Goal: Task Accomplishment & Management: Complete application form

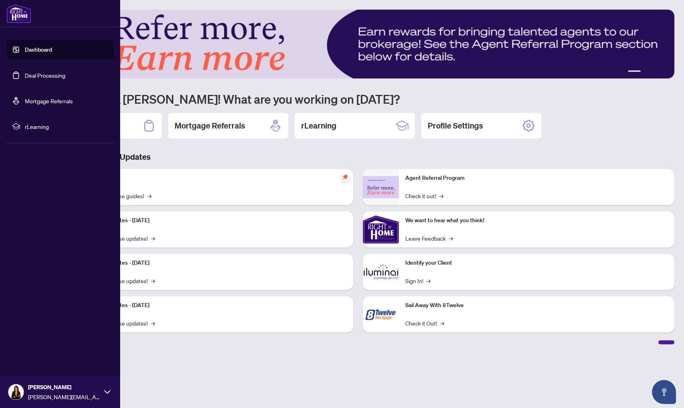
click at [44, 73] on link "Deal Processing" at bounding box center [45, 75] width 40 height 7
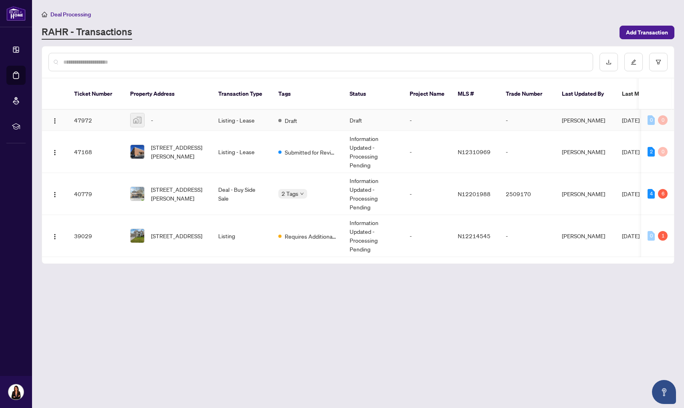
click at [210, 115] on td "-" at bounding box center [168, 120] width 88 height 21
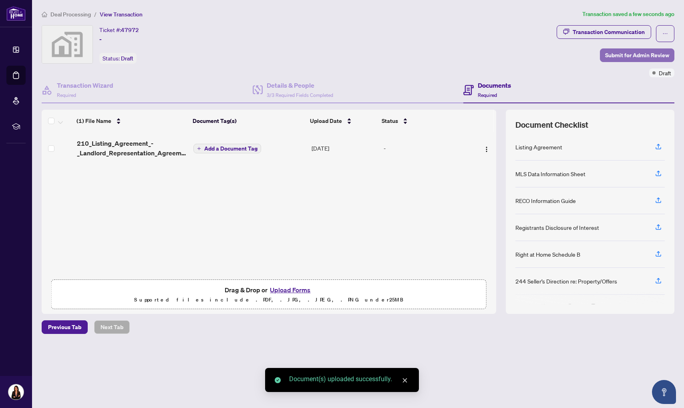
click at [643, 52] on span "Submit for Admin Review" at bounding box center [638, 55] width 64 height 13
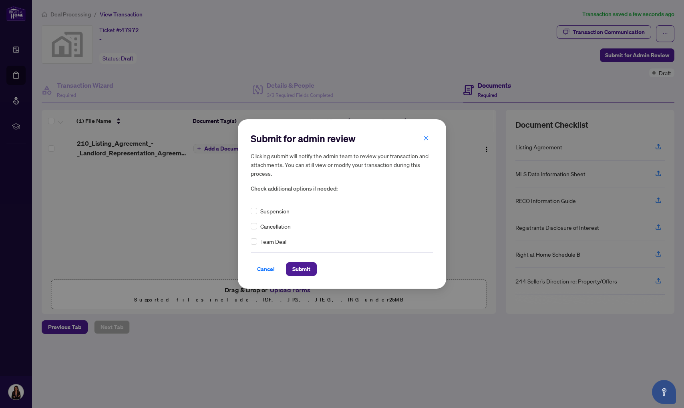
drag, startPoint x: 303, startPoint y: 266, endPoint x: 319, endPoint y: 260, distance: 16.2
click at [303, 266] on span "Submit" at bounding box center [302, 269] width 18 height 13
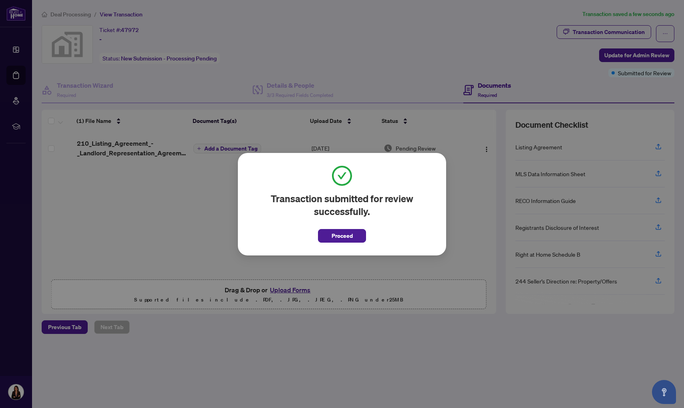
click at [347, 240] on span "Proceed" at bounding box center [342, 236] width 21 height 13
